Goal: Subscribe to service/newsletter

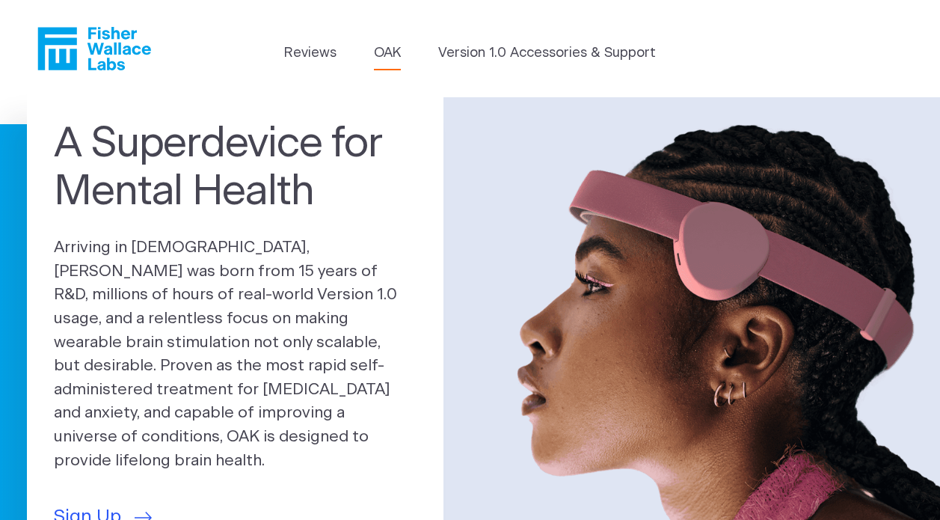
click at [394, 55] on link "OAK" at bounding box center [387, 53] width 27 height 20
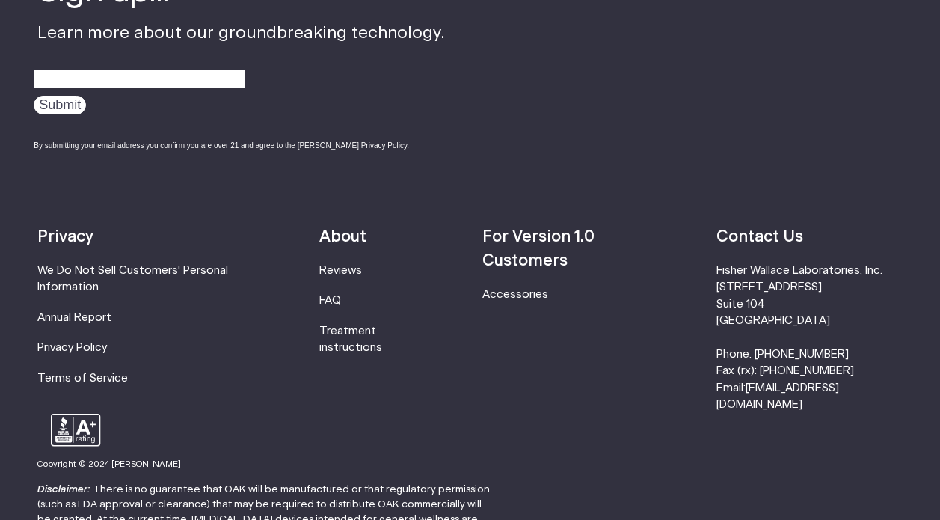
scroll to position [2480, 0]
click at [498, 289] on link "Accessories" at bounding box center [515, 293] width 66 height 11
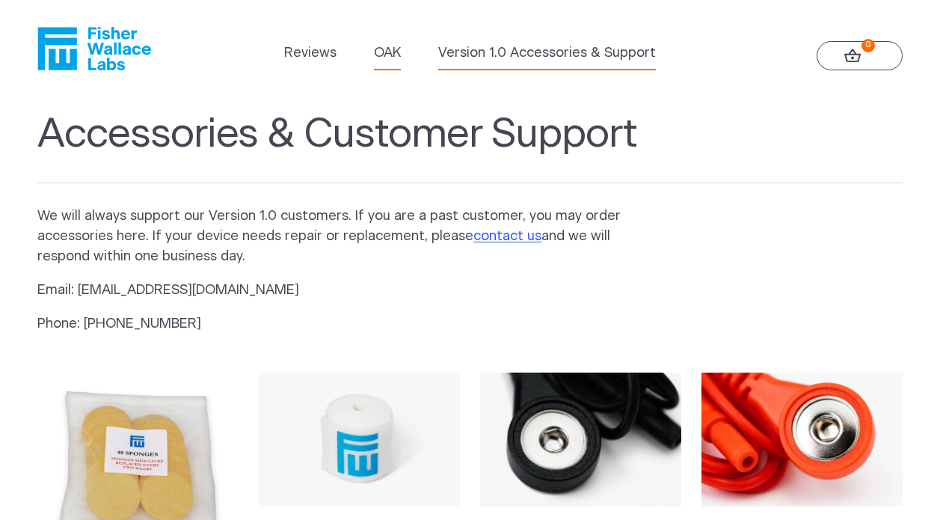
click at [395, 57] on link "OAK" at bounding box center [387, 53] width 27 height 20
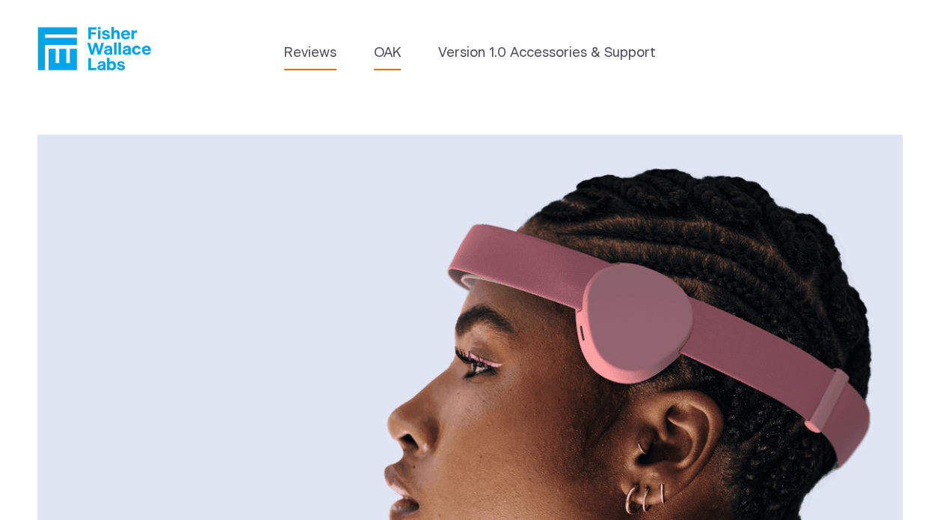
click at [330, 52] on link "Reviews" at bounding box center [310, 53] width 52 height 20
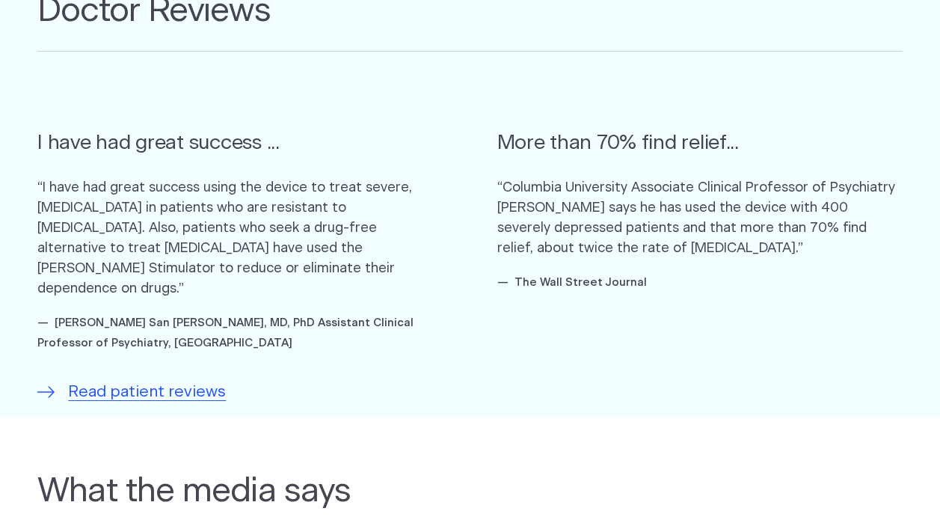
scroll to position [855, 0]
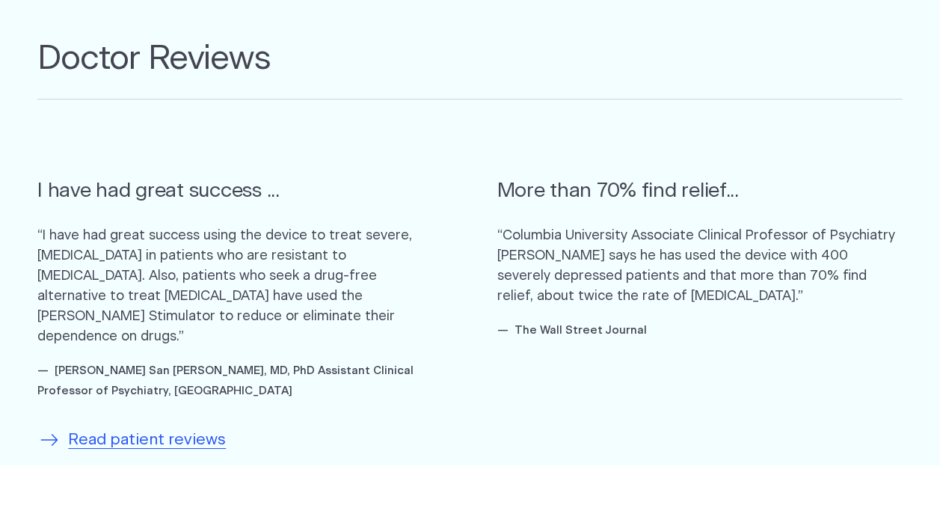
click at [201, 428] on span "Read patient reviews" at bounding box center [147, 440] width 158 height 24
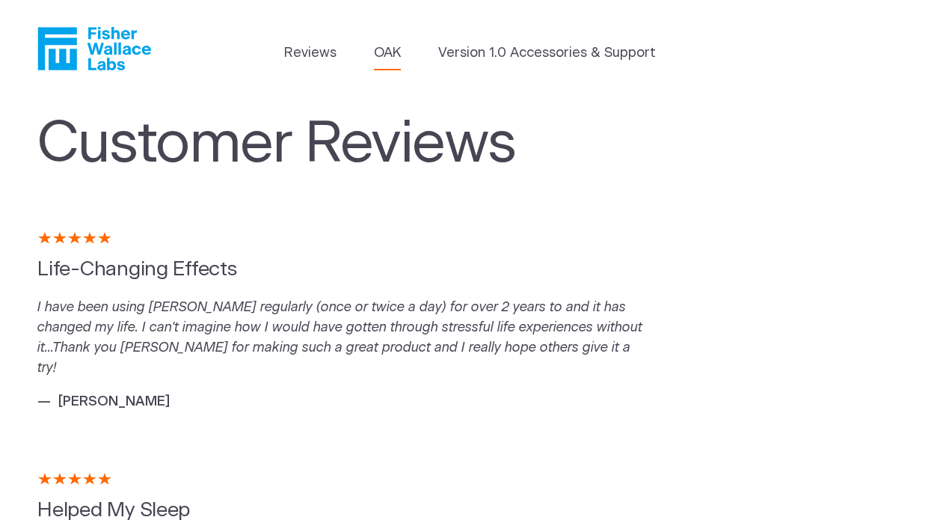
click at [387, 51] on link "OAK" at bounding box center [387, 53] width 27 height 20
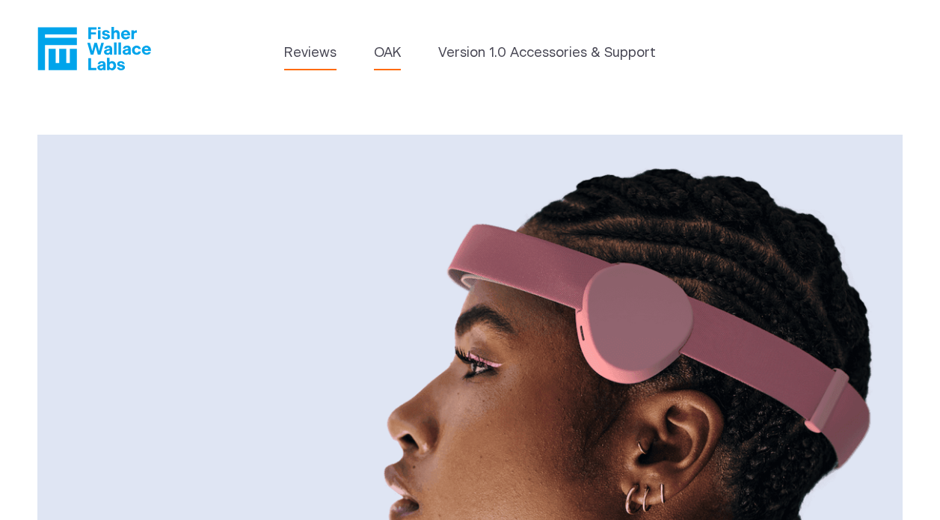
click at [307, 55] on link "Reviews" at bounding box center [310, 53] width 52 height 20
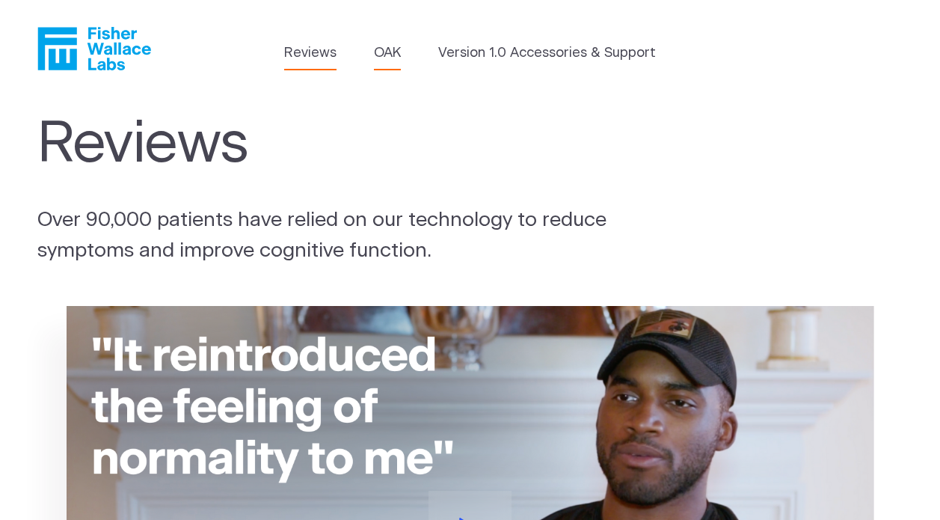
click at [386, 51] on link "OAK" at bounding box center [387, 53] width 27 height 20
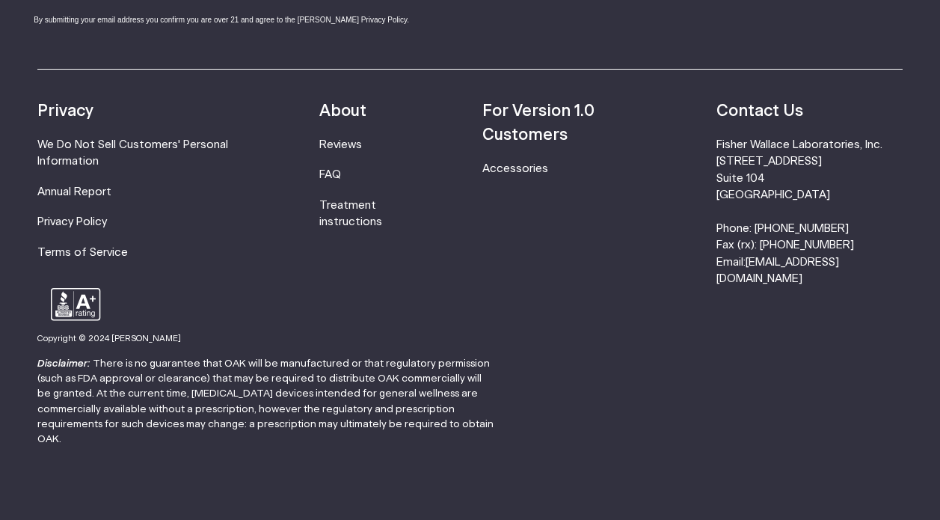
scroll to position [2604, 0]
click at [366, 205] on li "Treatment instructions" at bounding box center [373, 215] width 109 height 34
click at [363, 213] on link "Treatment instructions" at bounding box center [350, 214] width 63 height 28
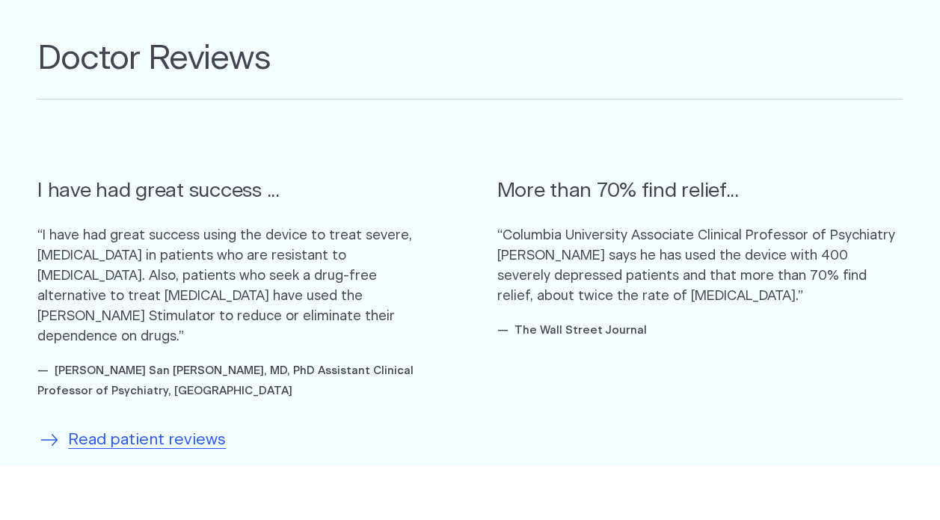
click at [164, 428] on span "Read patient reviews" at bounding box center [147, 440] width 158 height 24
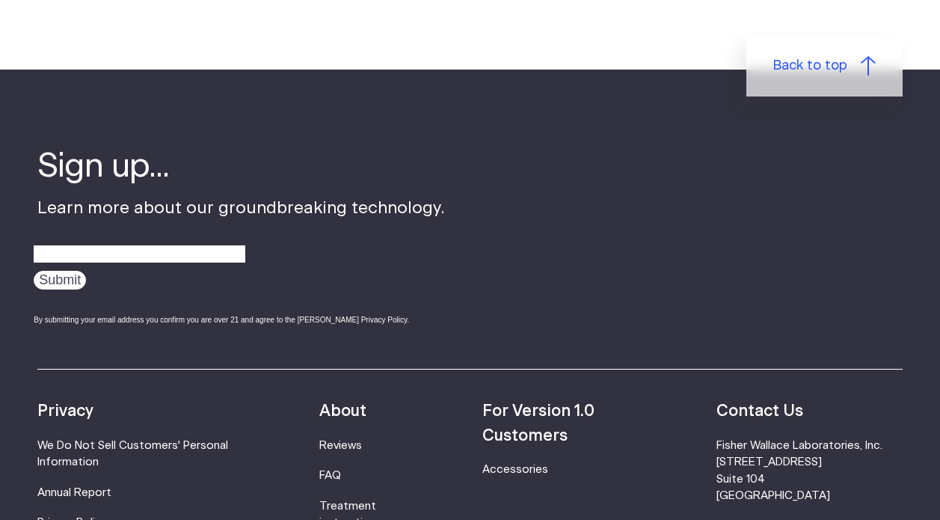
scroll to position [3373, 0]
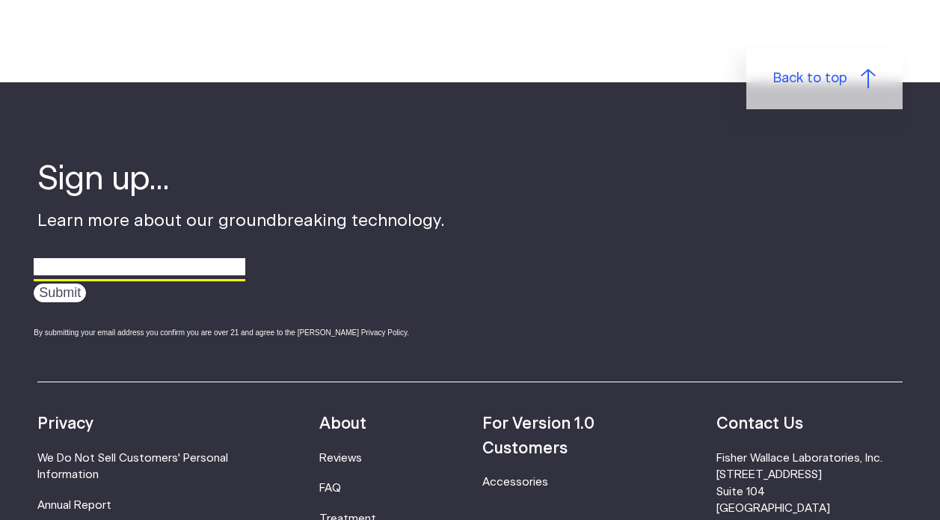
click at [127, 256] on input "email" at bounding box center [140, 267] width 212 height 23
type input "[EMAIL_ADDRESS][DOMAIN_NAME]"
click at [61, 283] on input "Submit" at bounding box center [60, 292] width 52 height 19
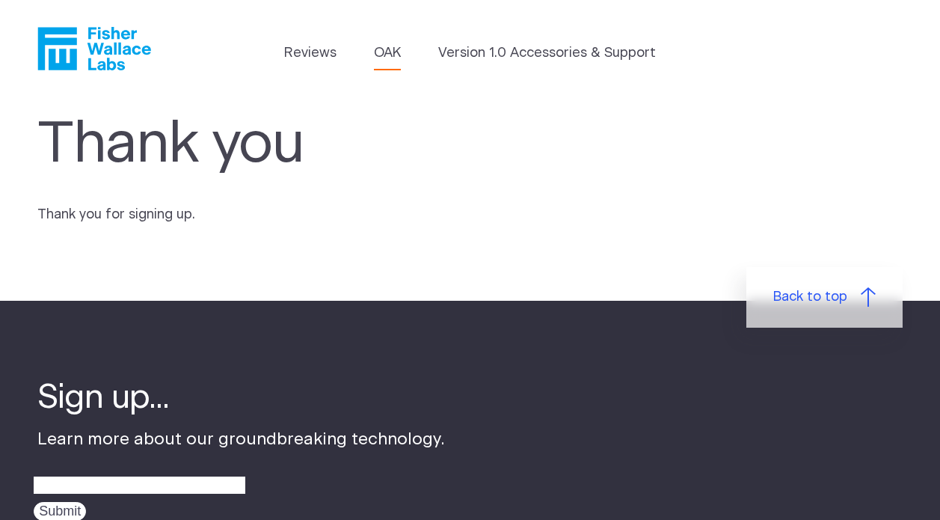
click at [387, 49] on link "OAK" at bounding box center [387, 53] width 27 height 20
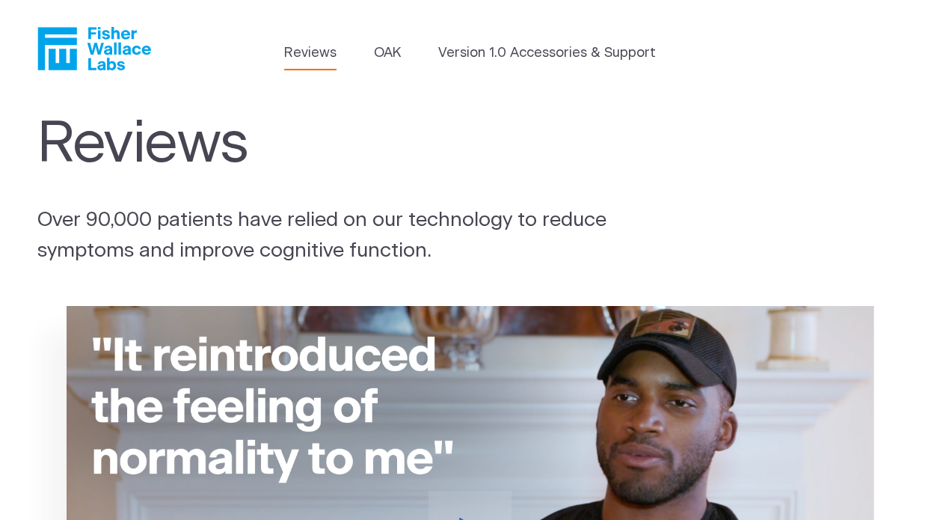
scroll to position [855, 0]
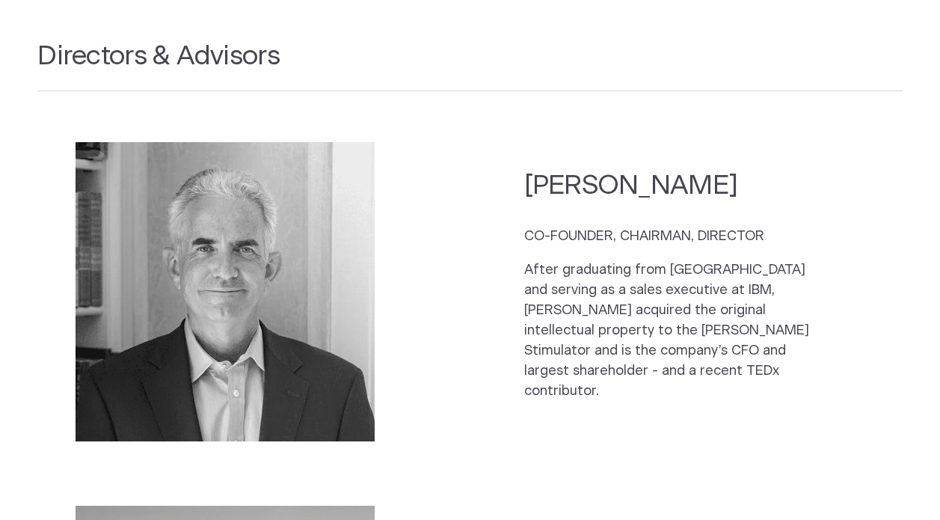
scroll to position [2049, 0]
